Goal: Entertainment & Leisure: Consume media (video, audio)

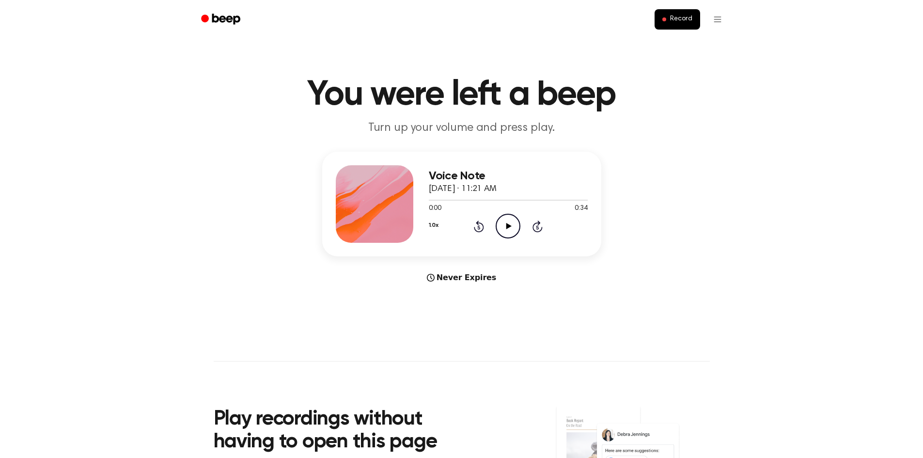
click at [510, 220] on icon "Play Audio" at bounding box center [508, 226] width 25 height 25
click at [479, 227] on icon at bounding box center [479, 227] width 2 height 4
click at [509, 224] on icon at bounding box center [508, 226] width 4 height 6
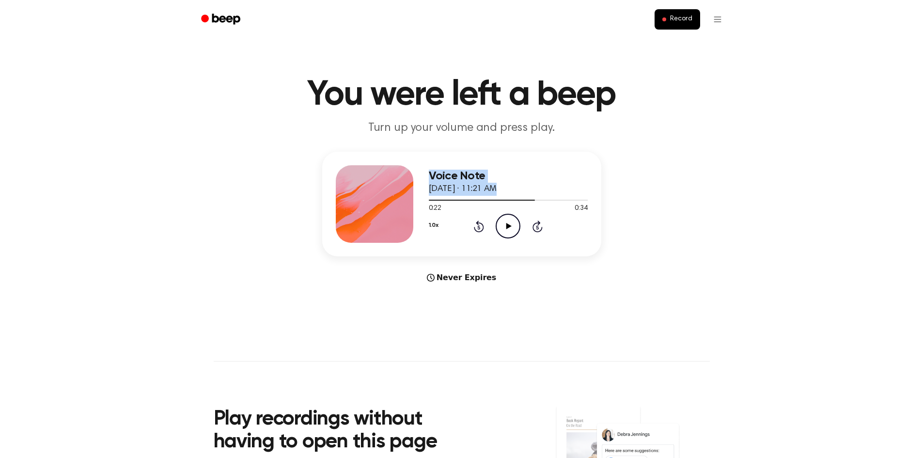
drag, startPoint x: 533, startPoint y: 200, endPoint x: 411, endPoint y: 209, distance: 122.0
click at [411, 209] on div "Voice Note October 14, 2025 · 11:21 AM 0:22 0:34 Your browser does not support …" at bounding box center [461, 204] width 279 height 105
click at [523, 203] on div at bounding box center [508, 200] width 159 height 8
click at [504, 220] on icon "Play Audio" at bounding box center [508, 226] width 25 height 25
click at [506, 222] on icon "Pause Audio" at bounding box center [508, 226] width 25 height 25
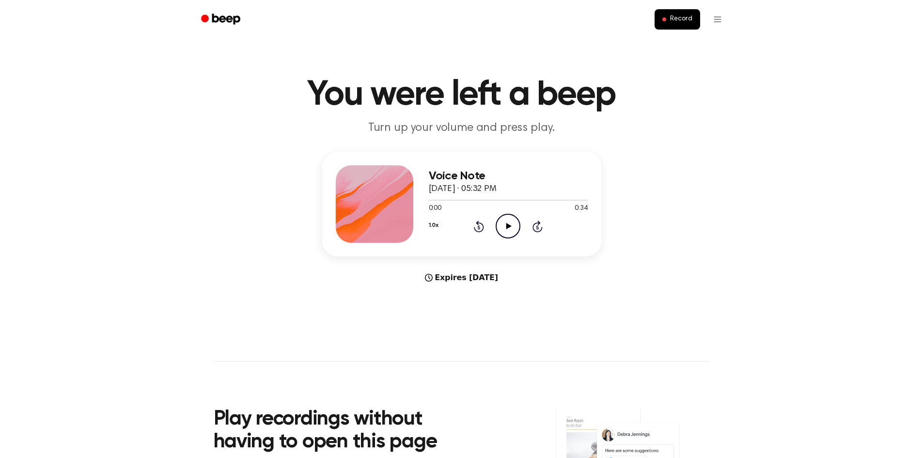
click at [510, 228] on icon "Play Audio" at bounding box center [508, 226] width 25 height 25
click at [482, 228] on icon "Rewind 5 seconds" at bounding box center [478, 226] width 11 height 13
click at [501, 225] on icon "Pause Audio" at bounding box center [508, 226] width 25 height 25
click at [482, 226] on icon "Rewind 5 seconds" at bounding box center [478, 226] width 11 height 13
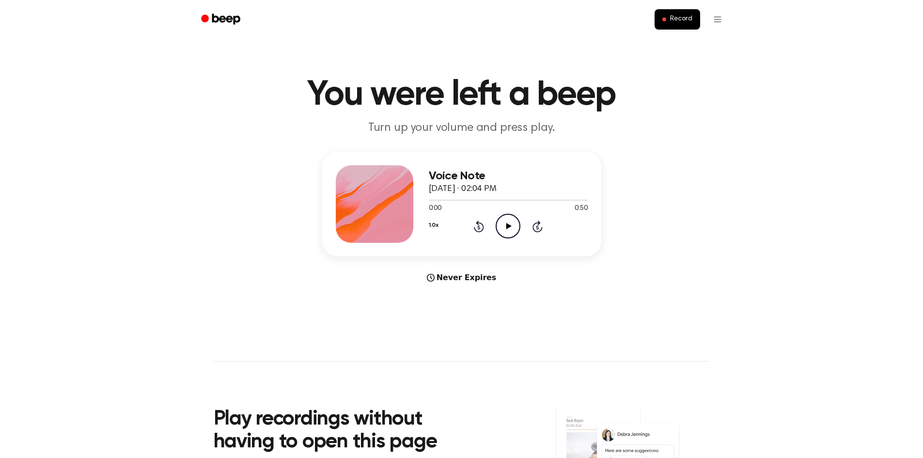
click at [506, 226] on icon "Play Audio" at bounding box center [508, 226] width 25 height 25
click at [506, 225] on icon at bounding box center [508, 226] width 4 height 6
click at [479, 224] on icon "Rewind 5 seconds" at bounding box center [478, 226] width 11 height 13
click at [510, 227] on icon at bounding box center [508, 226] width 5 height 6
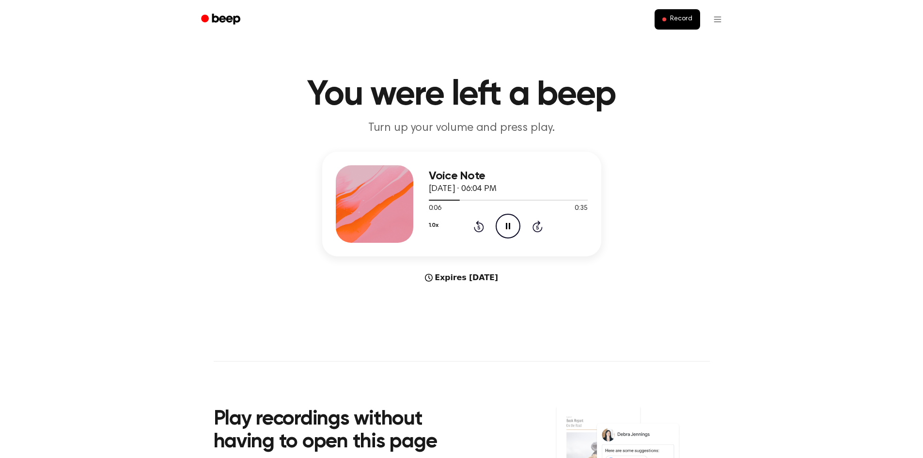
click at [480, 228] on icon "Rewind 5 seconds" at bounding box center [478, 226] width 11 height 13
click at [512, 225] on icon "Pause Audio" at bounding box center [508, 226] width 25 height 25
click at [475, 229] on icon at bounding box center [479, 226] width 10 height 12
